Goal: Task Accomplishment & Management: Manage account settings

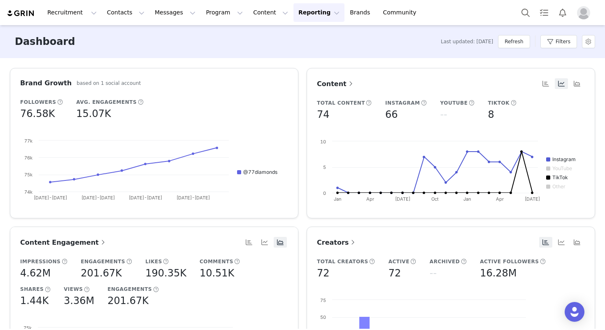
click at [309, 15] on button "Reporting Reporting" at bounding box center [318, 12] width 51 height 19
click at [201, 12] on button "Program Program" at bounding box center [224, 12] width 47 height 19
click at [208, 33] on p "Activations" at bounding box center [211, 36] width 32 height 9
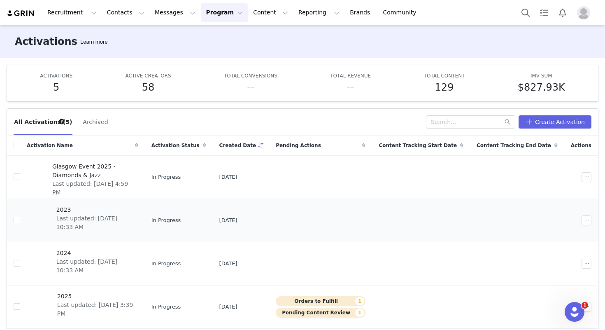
scroll to position [30, 0]
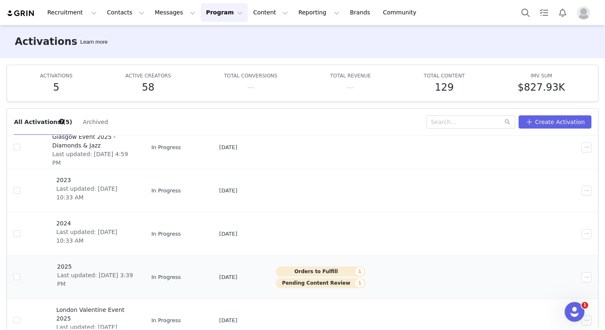
click at [93, 270] on span "2025" at bounding box center [95, 266] width 76 height 9
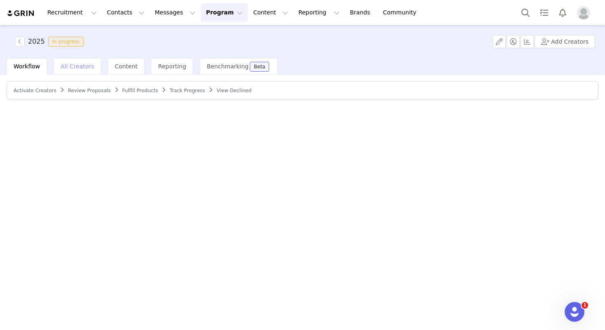
click at [85, 67] on span "All Creators" at bounding box center [76, 66] width 33 height 7
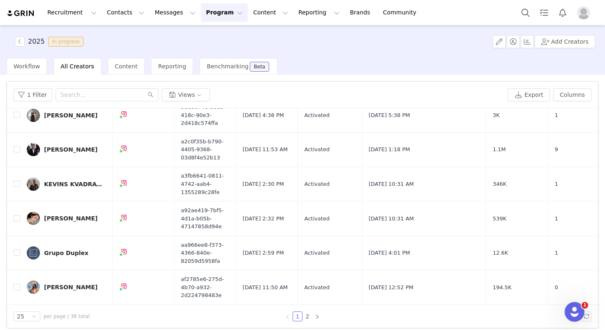
scroll to position [6, 0]
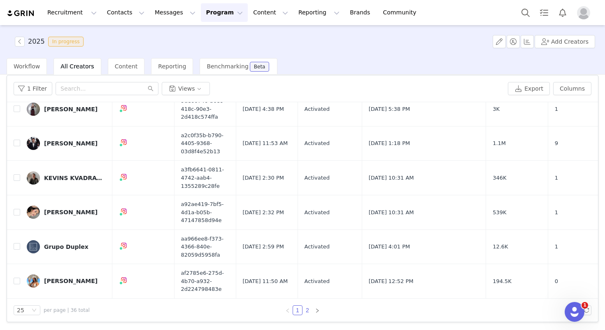
click at [304, 309] on link "2" at bounding box center [307, 309] width 9 height 9
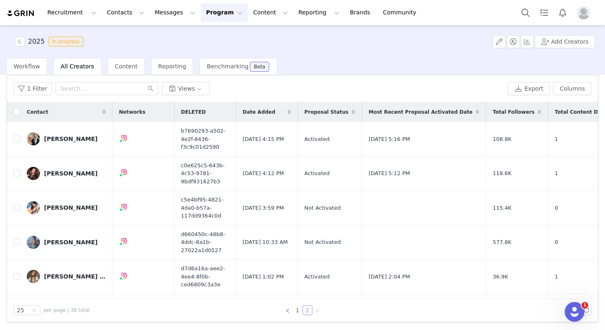
scroll to position [0, 0]
